Goal: Task Accomplishment & Management: Manage account settings

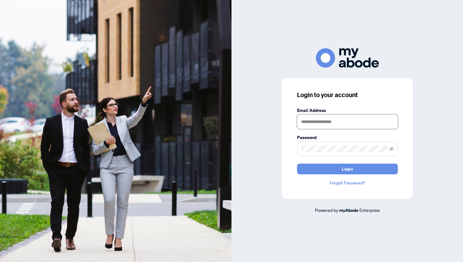
click at [346, 122] on input "text" at bounding box center [347, 121] width 101 height 14
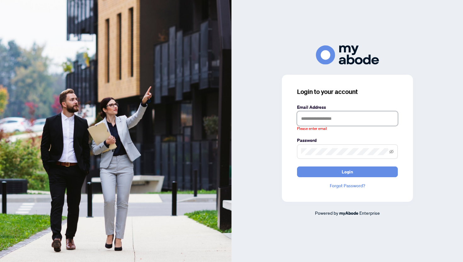
type input "**********"
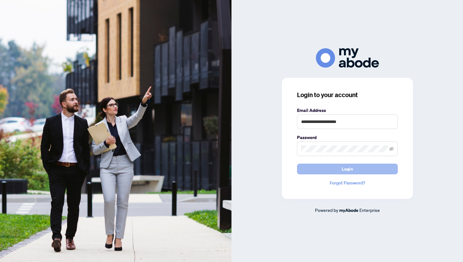
click at [336, 169] on button "Login" at bounding box center [347, 169] width 101 height 11
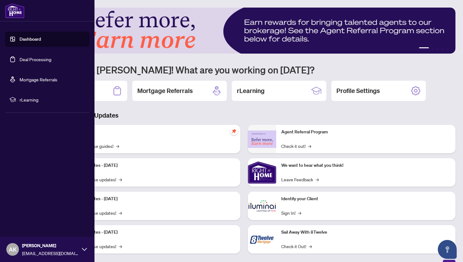
click at [25, 57] on link "Deal Processing" at bounding box center [36, 59] width 32 height 6
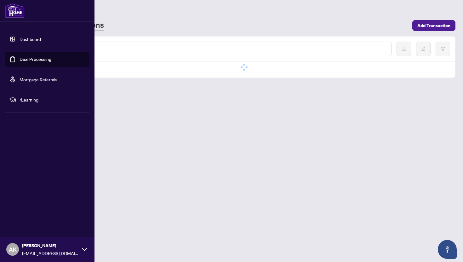
click at [25, 57] on link "Deal Processing" at bounding box center [36, 59] width 32 height 6
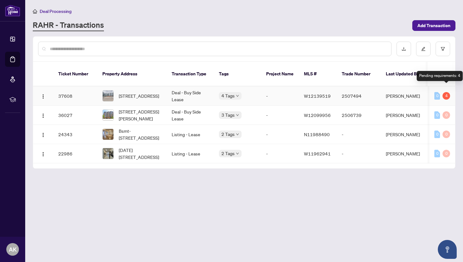
click at [447, 92] on div "4" at bounding box center [447, 96] width 8 height 8
click at [384, 92] on td "[PERSON_NAME]" at bounding box center [404, 95] width 47 height 19
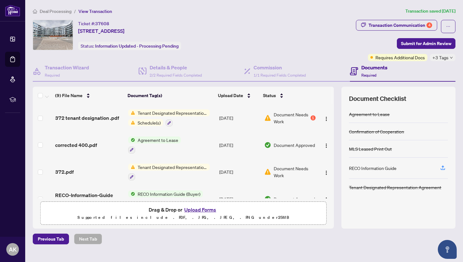
click at [296, 118] on span "Document Needs Work" at bounding box center [292, 118] width 36 height 14
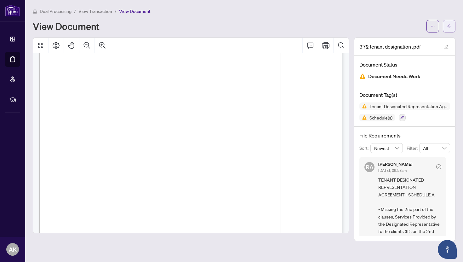
click at [448, 29] on span "button" at bounding box center [449, 26] width 4 height 10
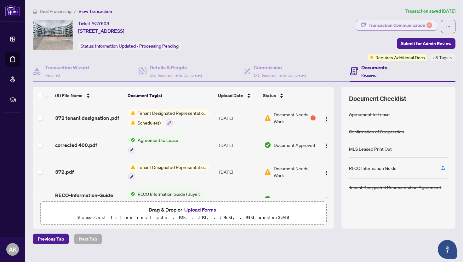
click at [418, 26] on div "Transaction Communication 4" at bounding box center [401, 25] width 64 height 10
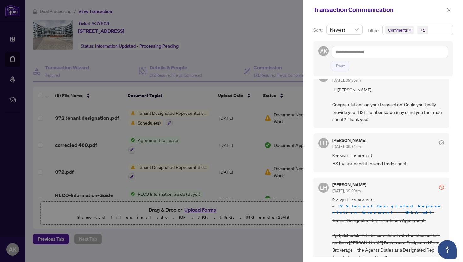
scroll to position [550, 0]
